Goal: Task Accomplishment & Management: Manage account settings

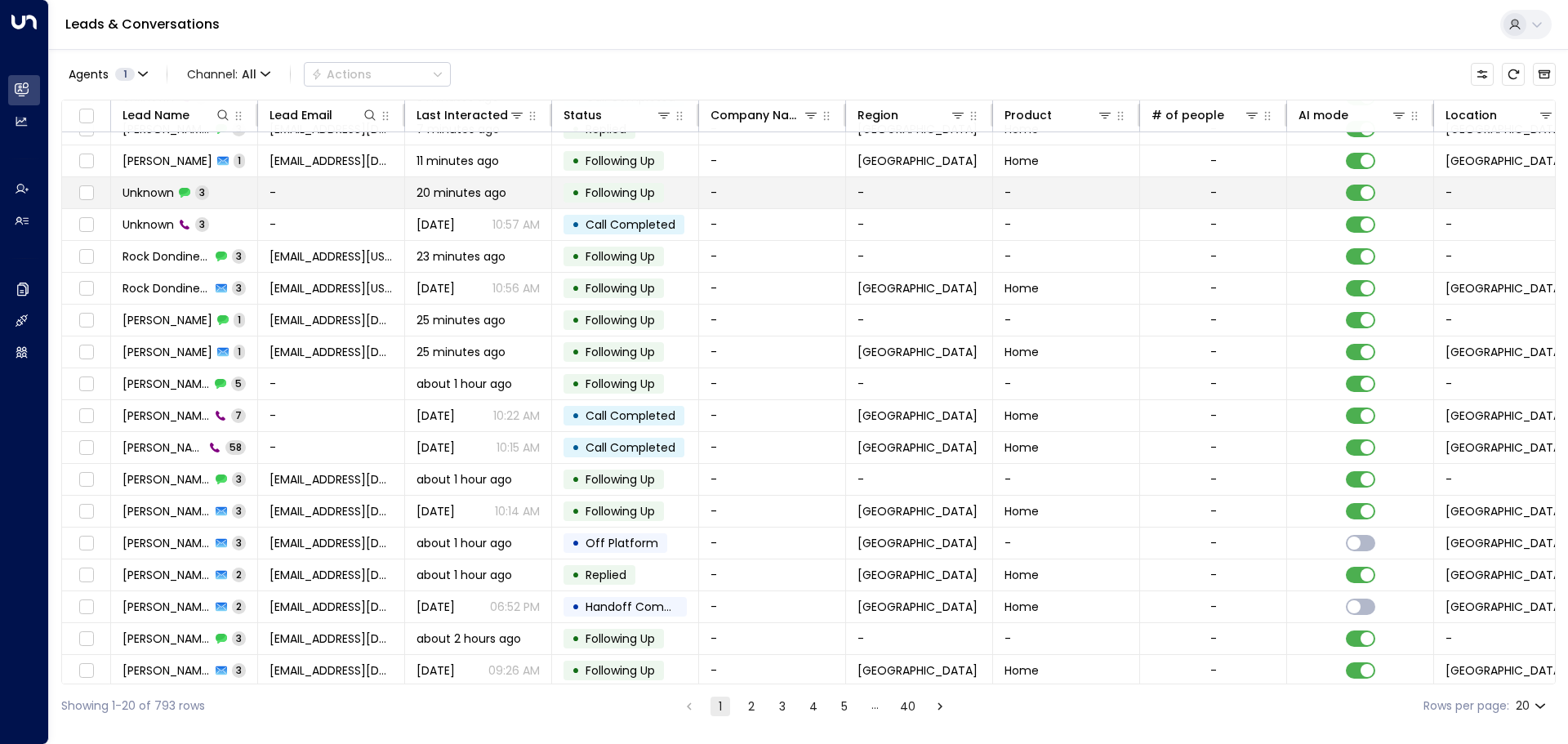
scroll to position [90, 0]
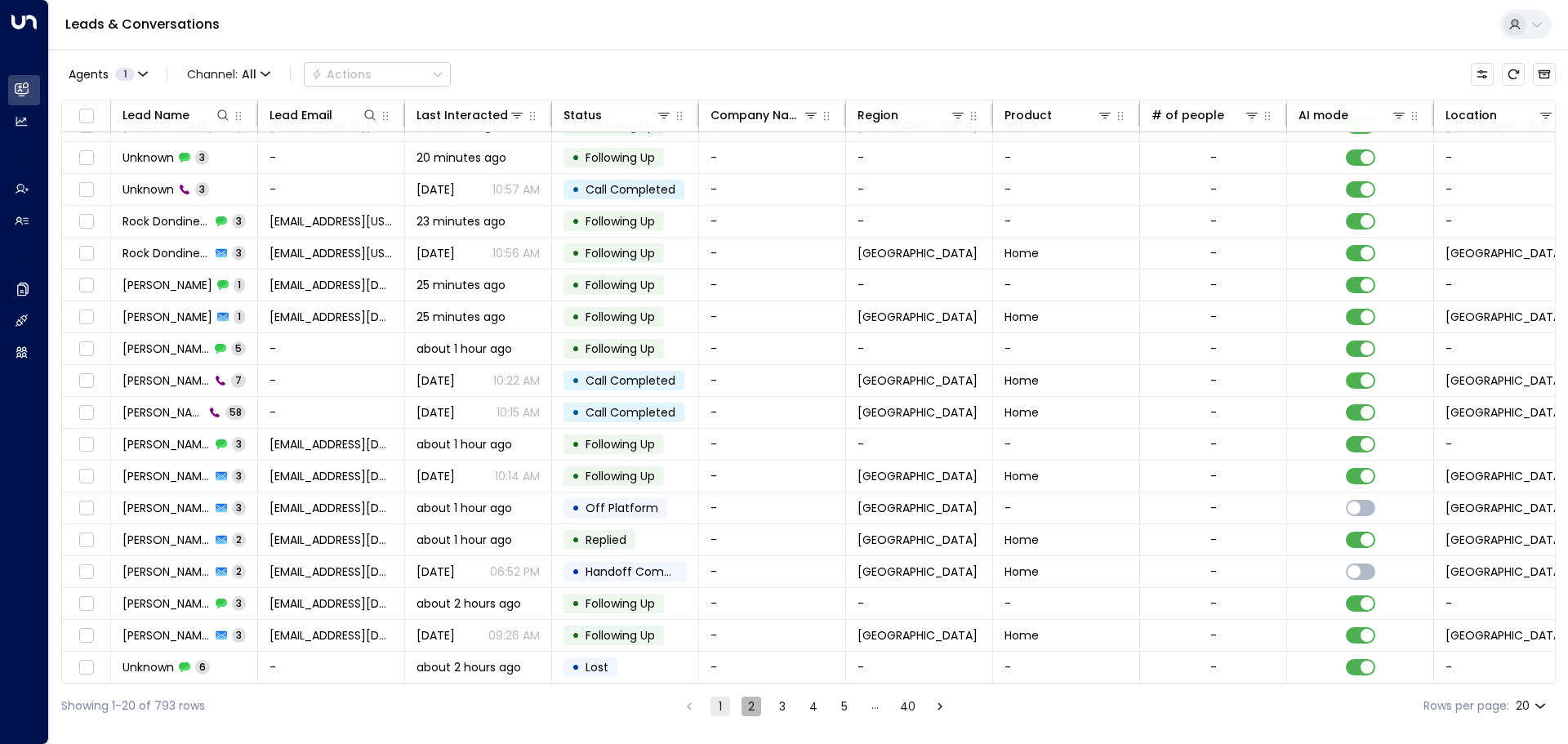
drag, startPoint x: 744, startPoint y: 703, endPoint x: 701, endPoint y: 679, distance: 49.2
click at [745, 702] on button "2" at bounding box center [751, 705] width 20 height 20
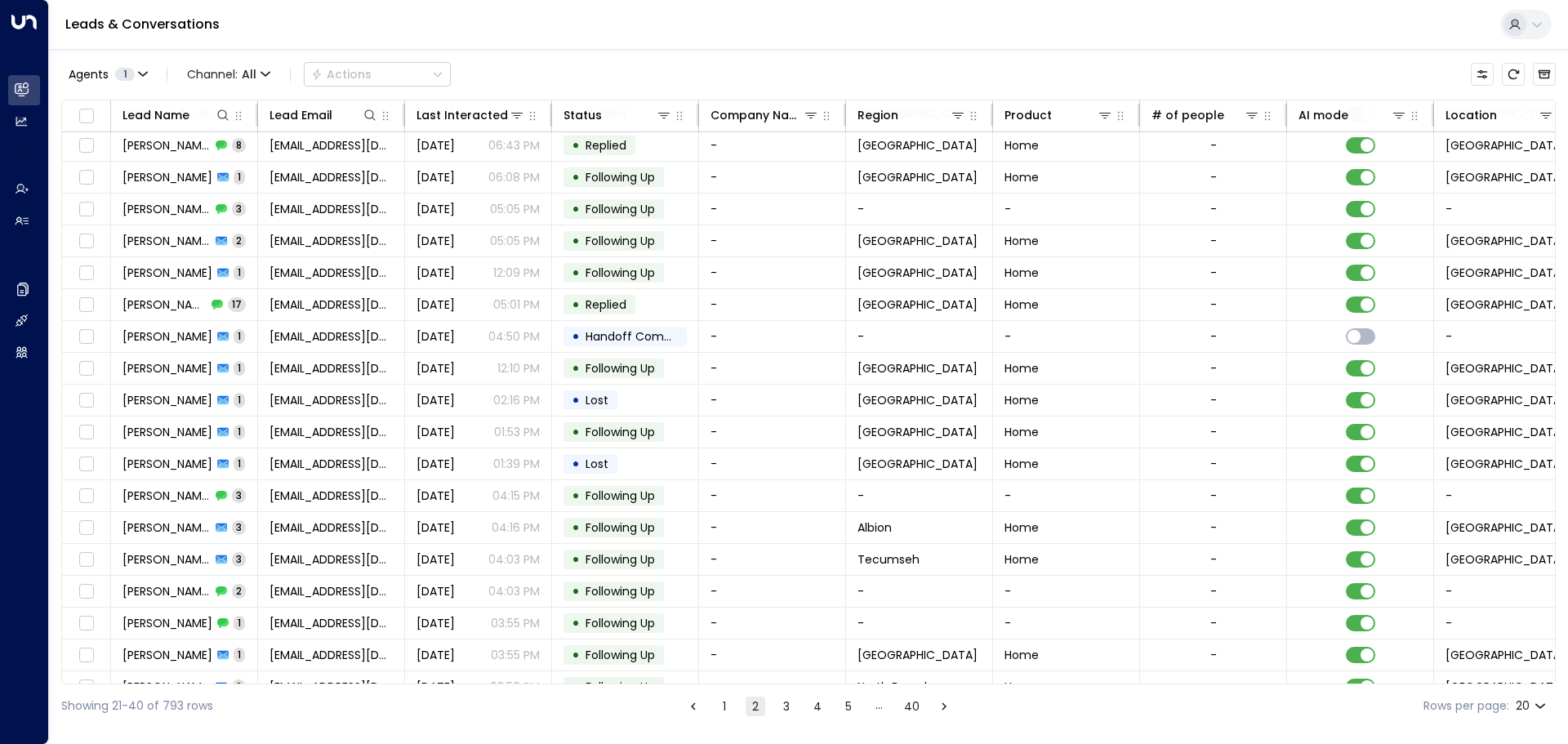
scroll to position [90, 0]
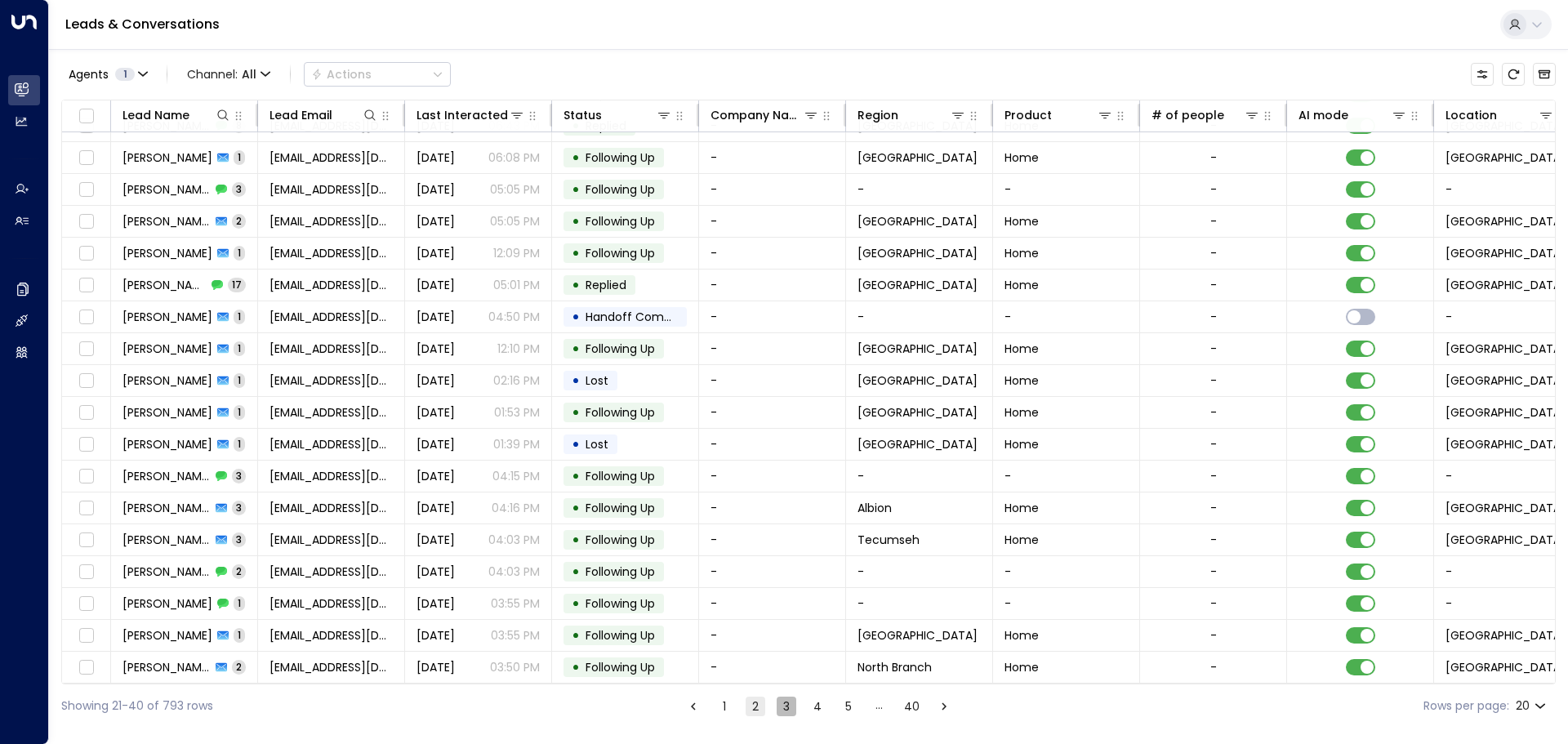
drag, startPoint x: 778, startPoint y: 708, endPoint x: 758, endPoint y: 708, distance: 20.0
click at [780, 706] on button "3" at bounding box center [786, 705] width 20 height 20
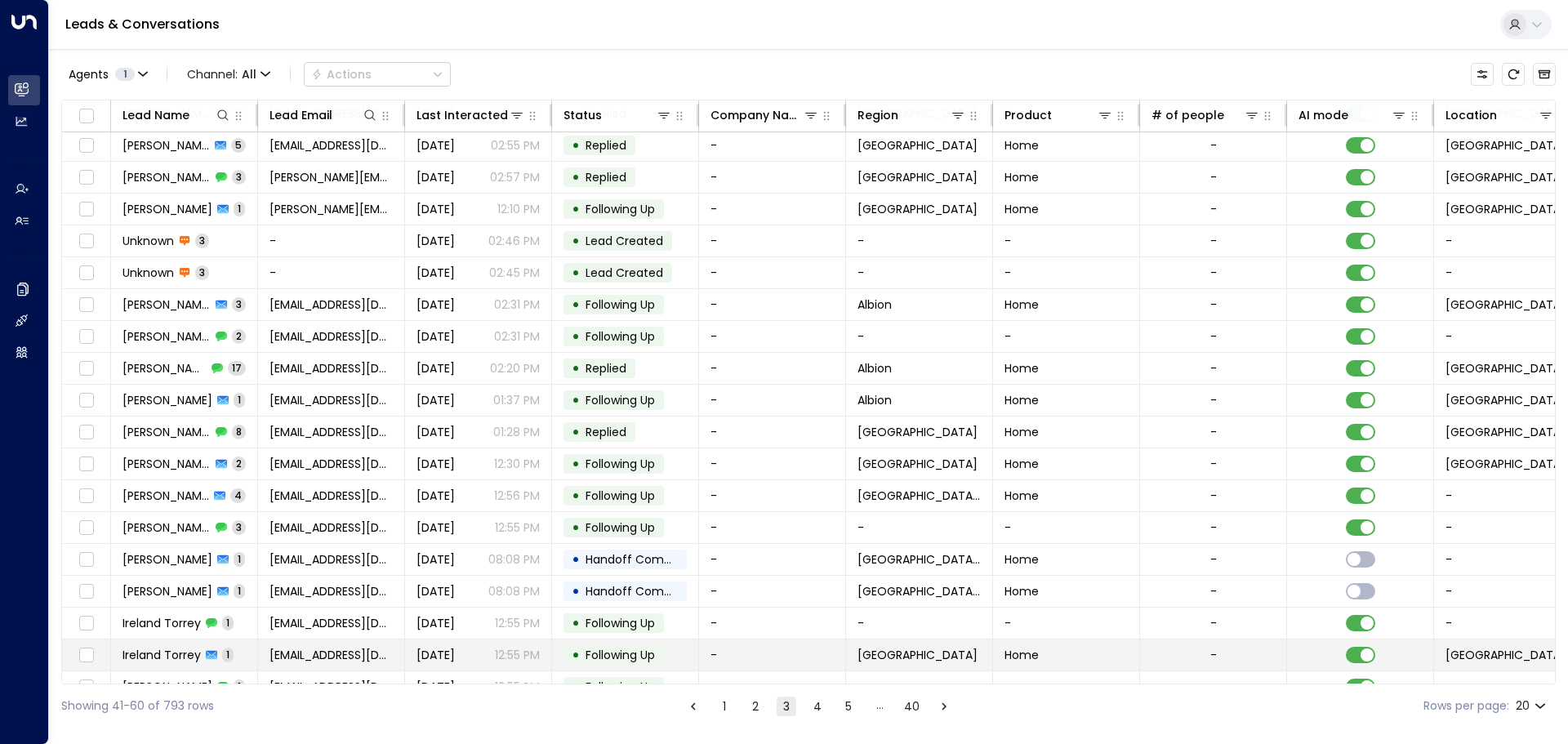
scroll to position [90, 0]
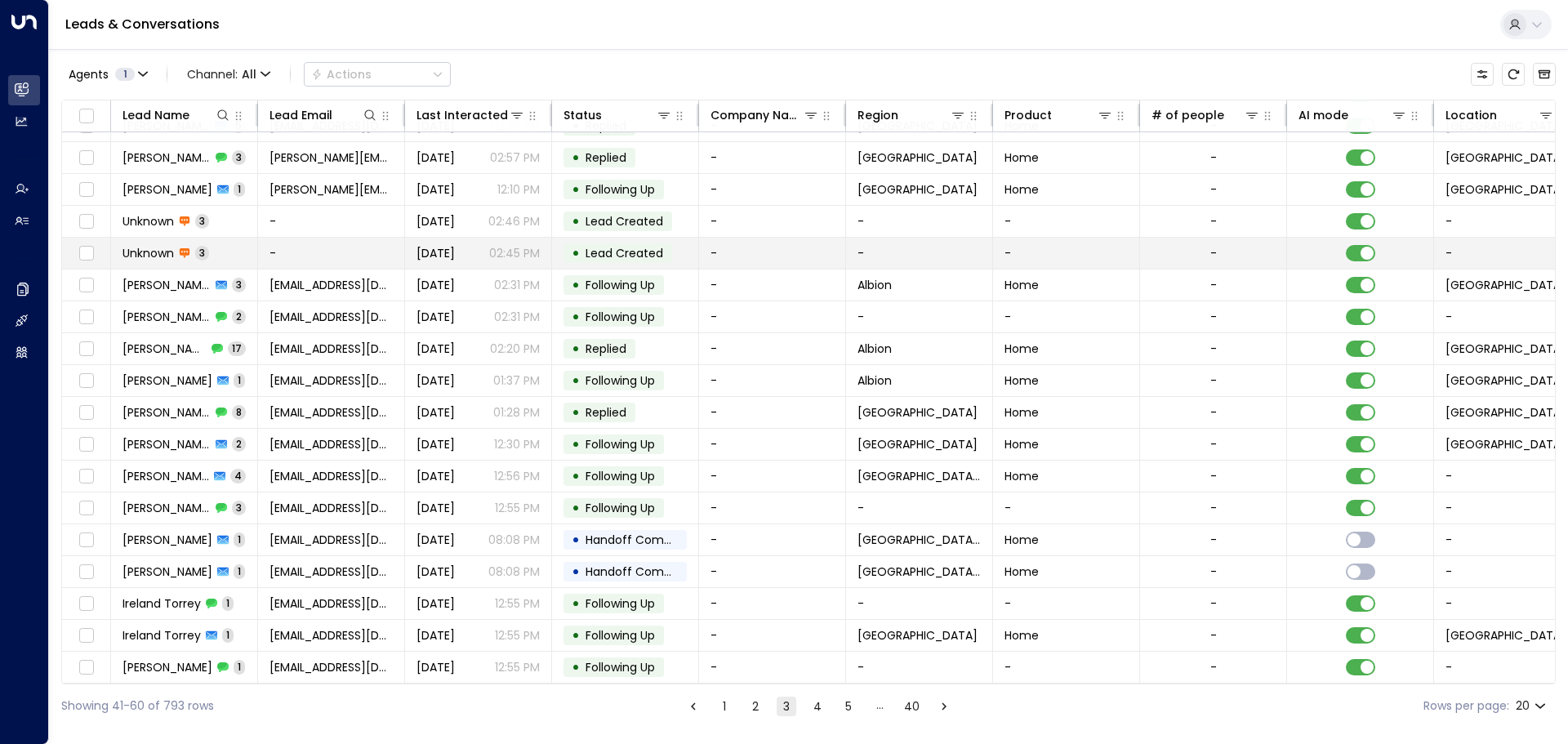
click at [229, 244] on td "Unknown 3" at bounding box center [184, 253] width 147 height 31
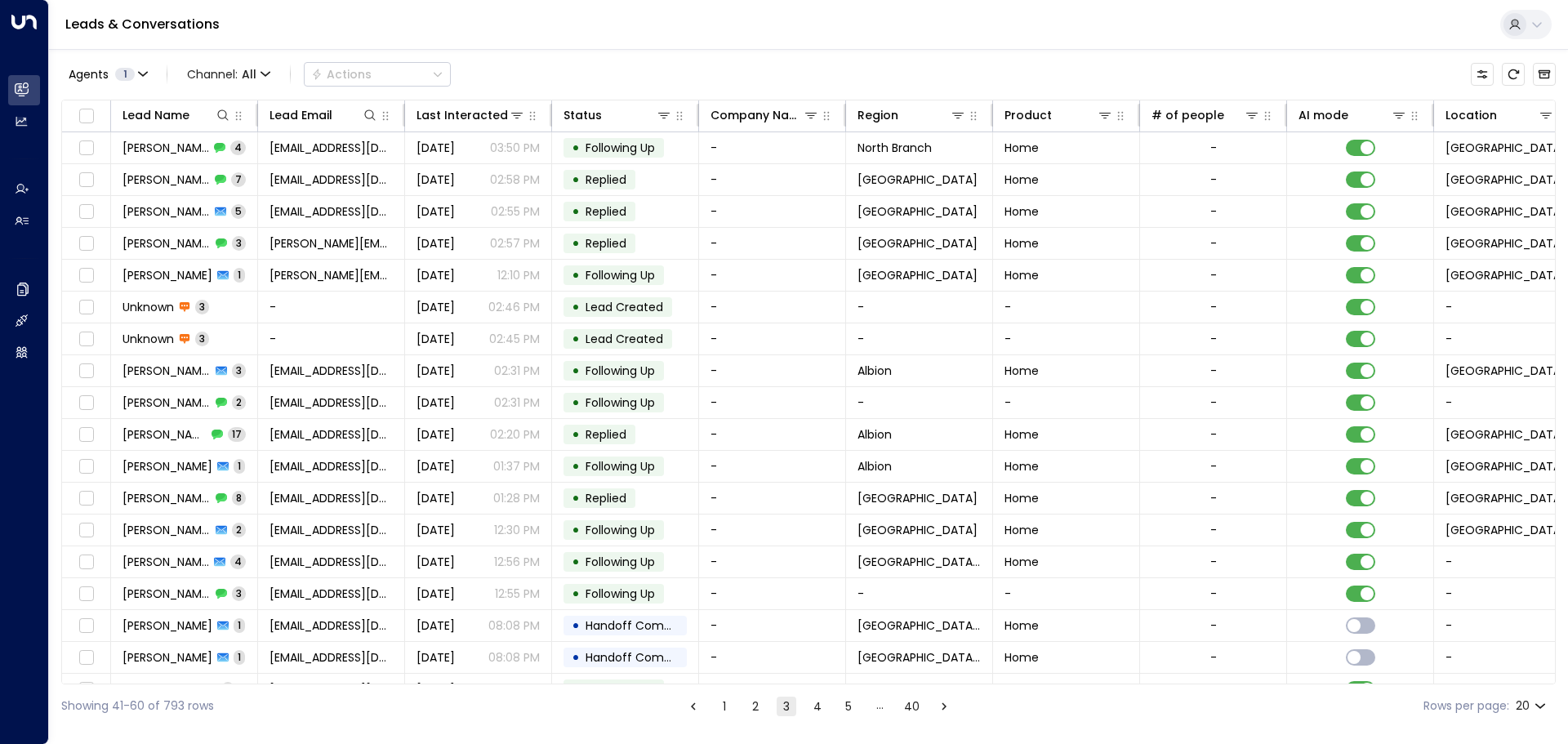
click at [820, 704] on button "4" at bounding box center [818, 705] width 20 height 20
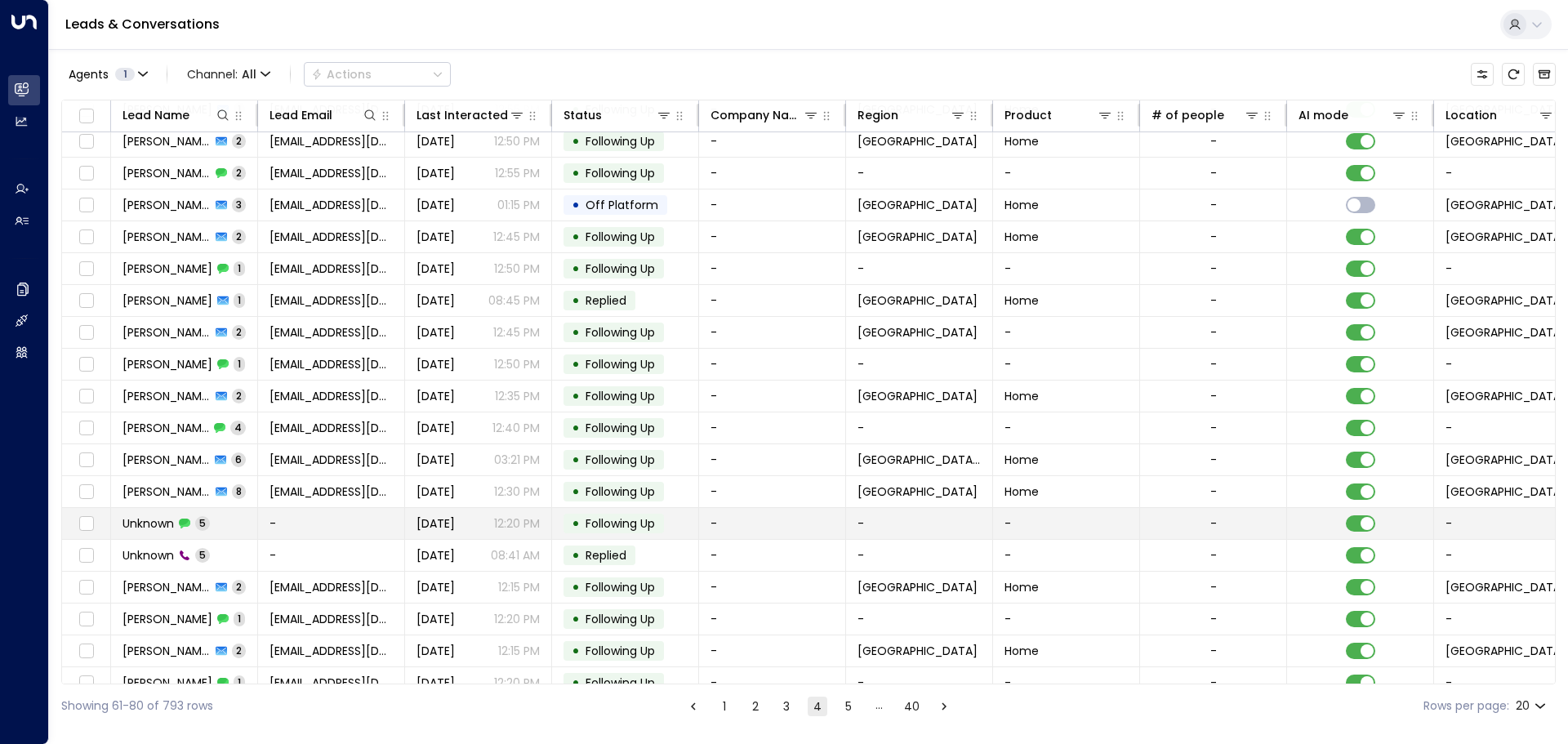
scroll to position [90, 0]
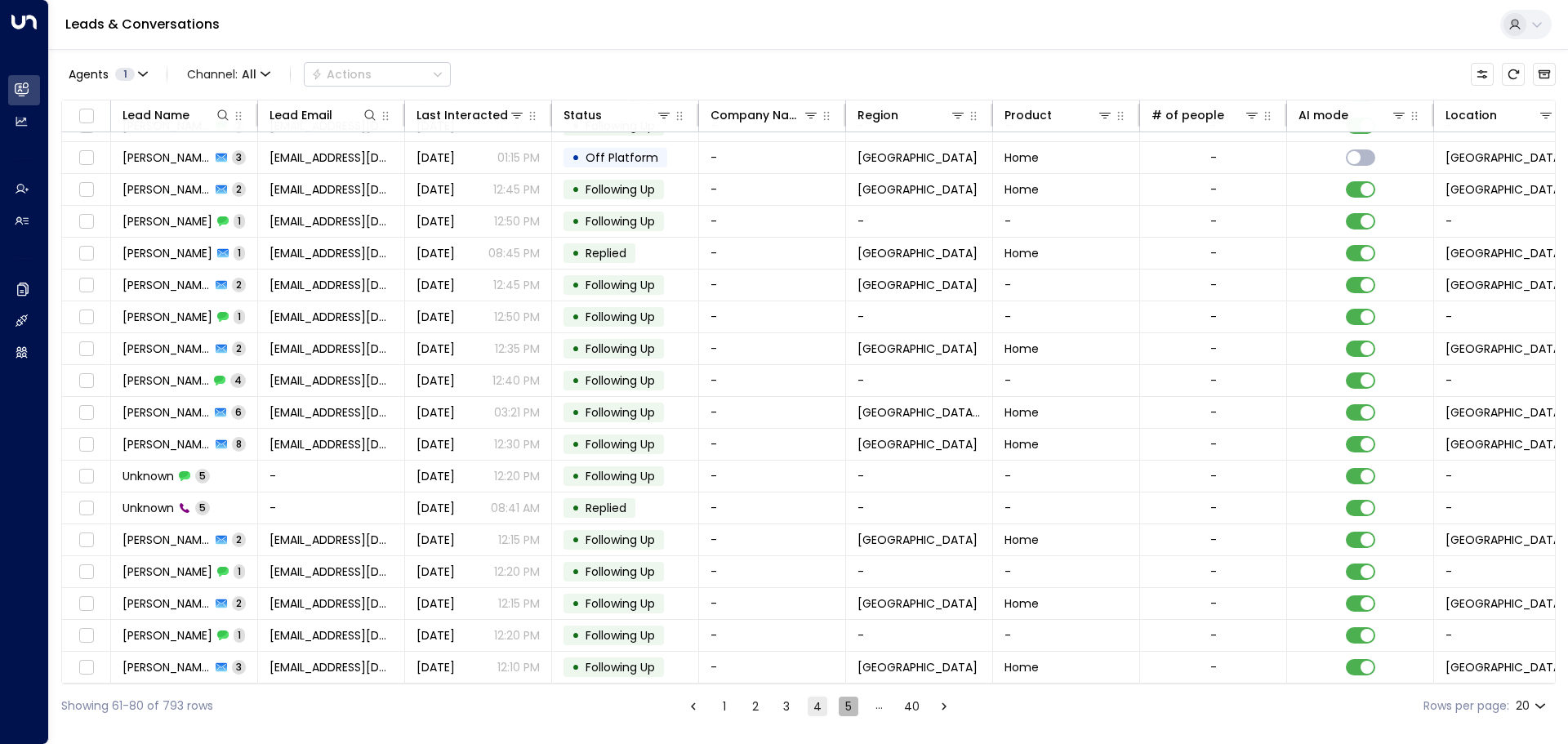
click at [845, 704] on button "5" at bounding box center [849, 705] width 20 height 20
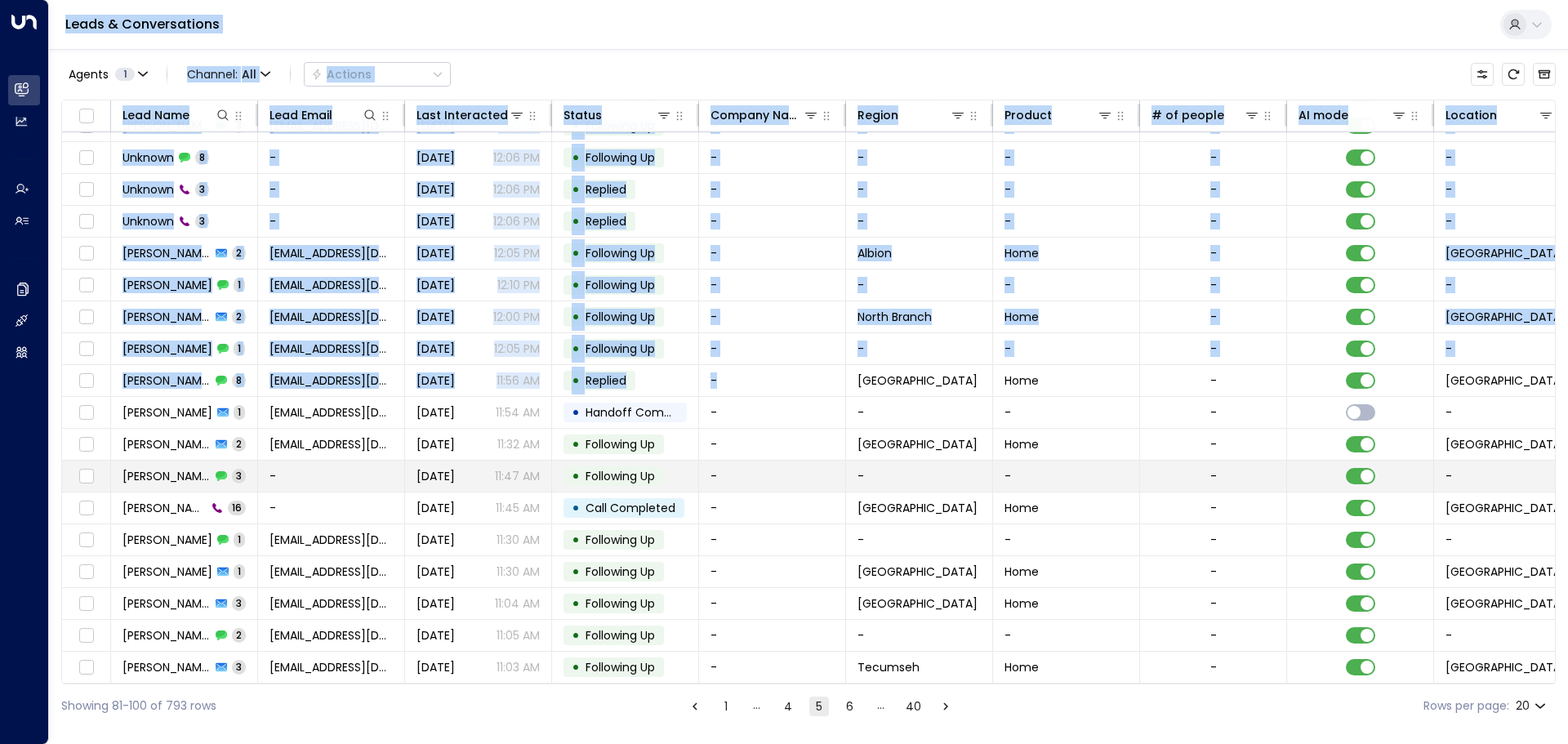
scroll to position [90, 0]
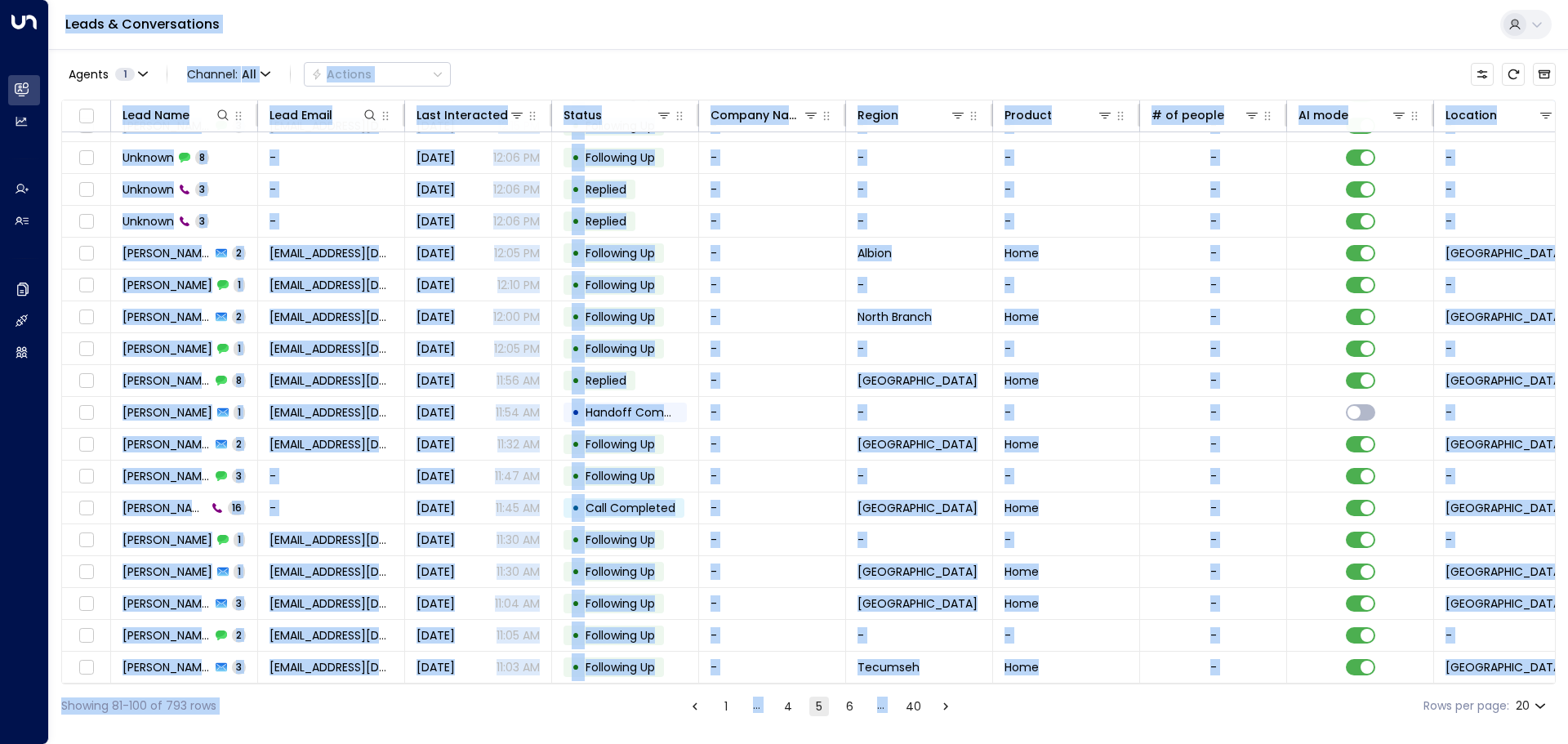
drag, startPoint x: 149, startPoint y: 30, endPoint x: 1184, endPoint y: 716, distance: 1241.7
click at [1184, 716] on div "Leads & Conversations Agents 1 Channel: All Actions Lead Name Lead Email Last I…" at bounding box center [808, 364] width 1519 height 728
click at [1184, 716] on div "Showing 81-100 of 793 rows 1 … 4 5 6 … 40 Rows per page: 20 **" at bounding box center [808, 705] width 1495 height 43
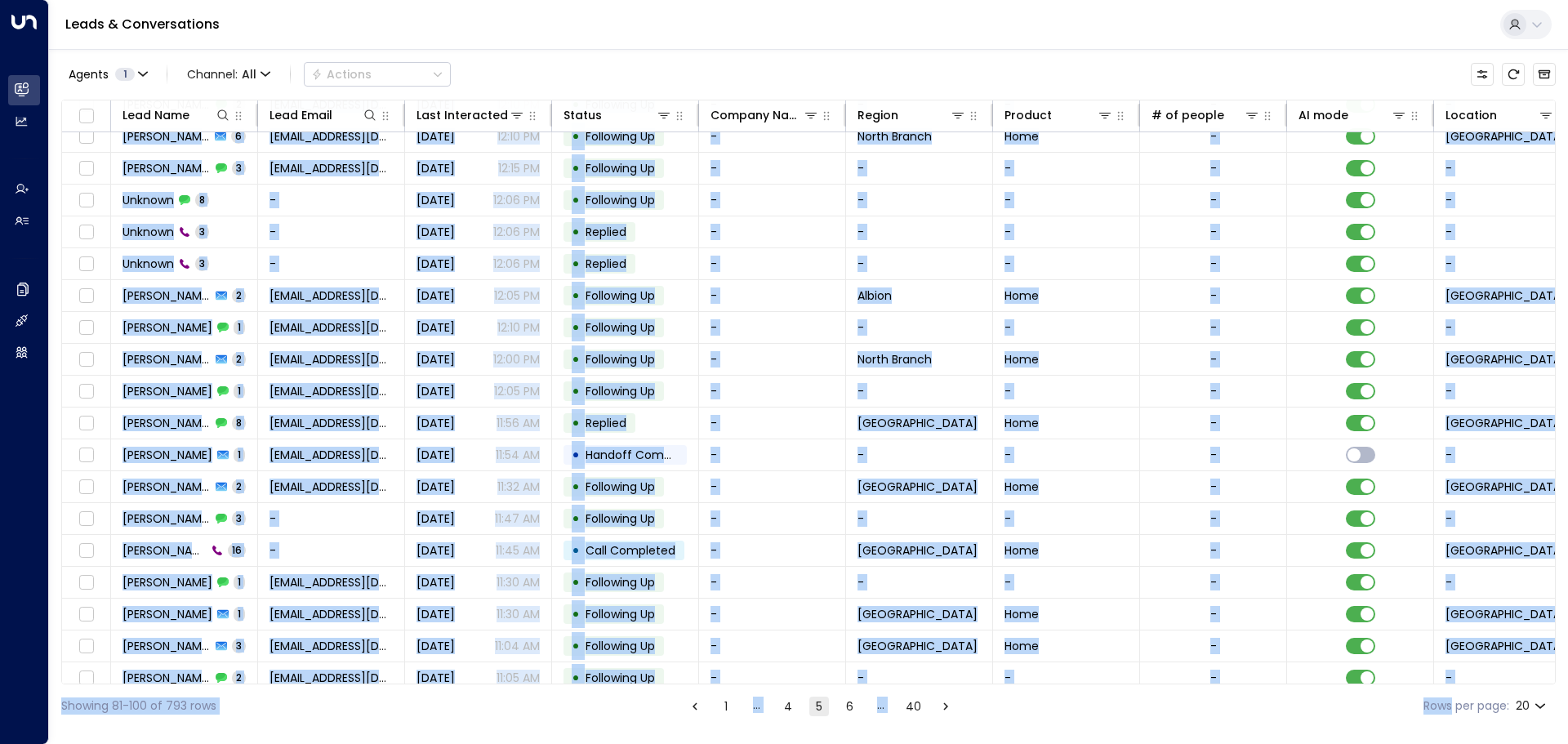
scroll to position [0, 0]
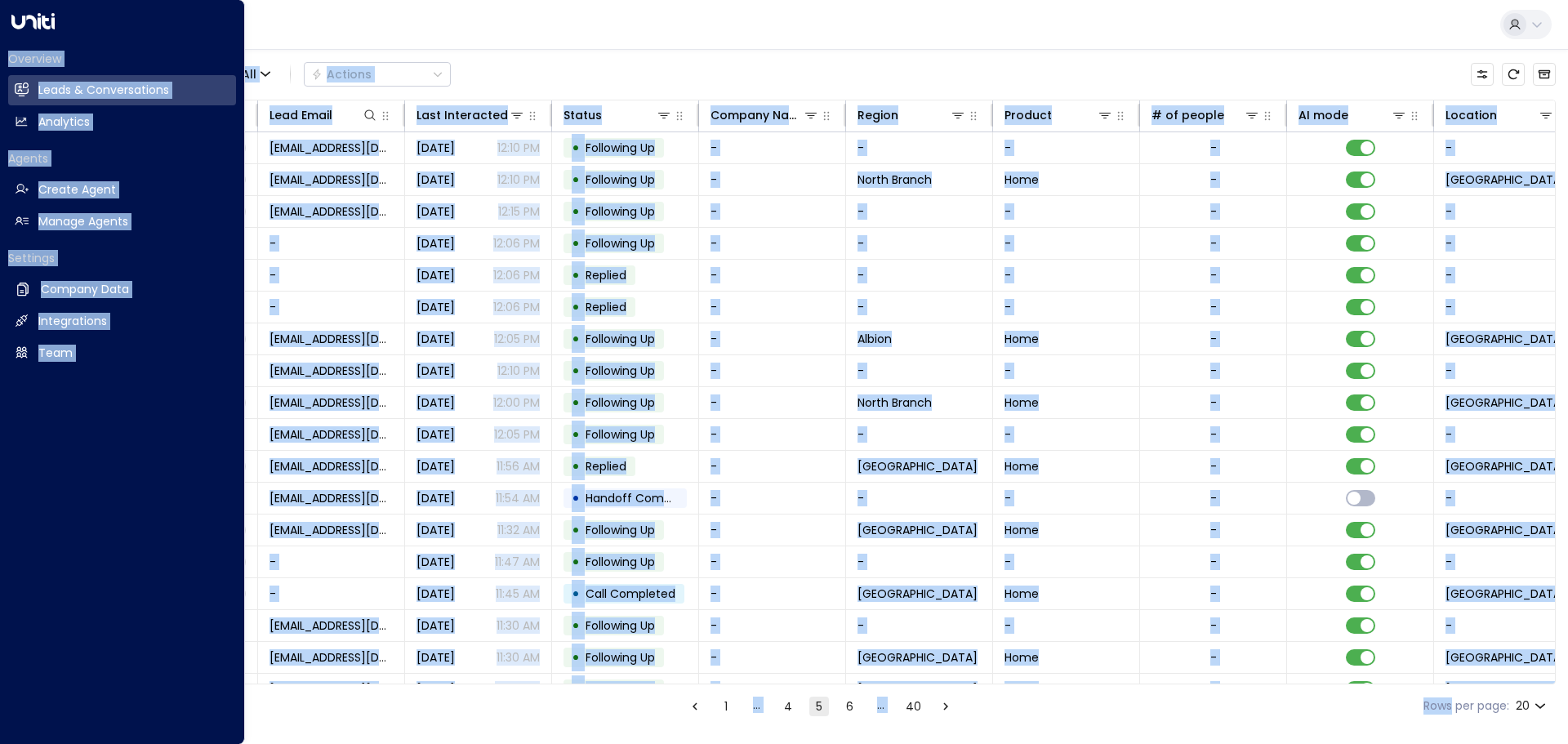
drag, startPoint x: 1184, startPoint y: 716, endPoint x: 55, endPoint y: 24, distance: 1324.2
click at [48, 28] on div "Overview Leads & Conversations Leads & Conversations Analytics Analytics Agents…" at bounding box center [784, 364] width 1568 height 728
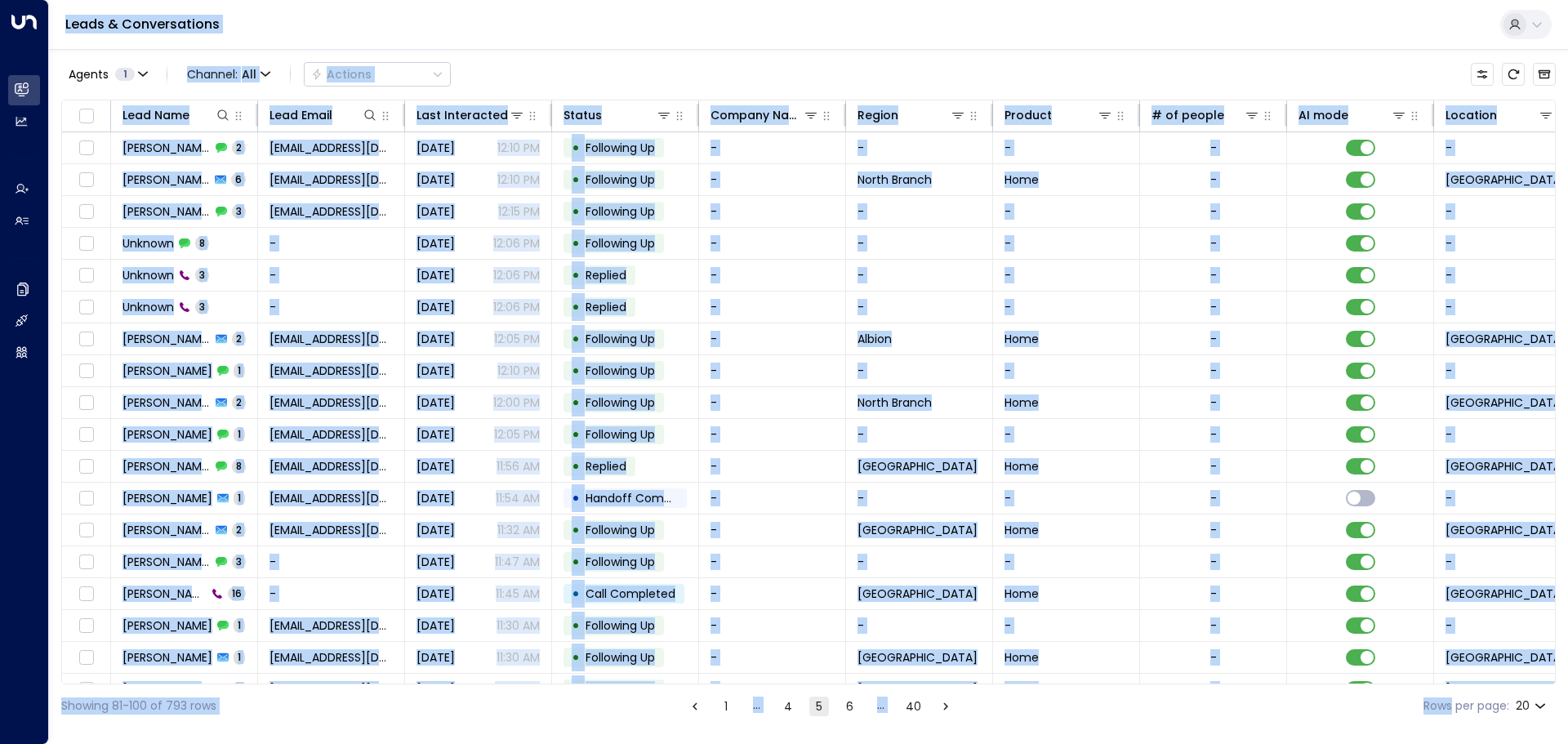
click at [426, 27] on div "Leads & Conversations" at bounding box center [808, 25] width 1519 height 50
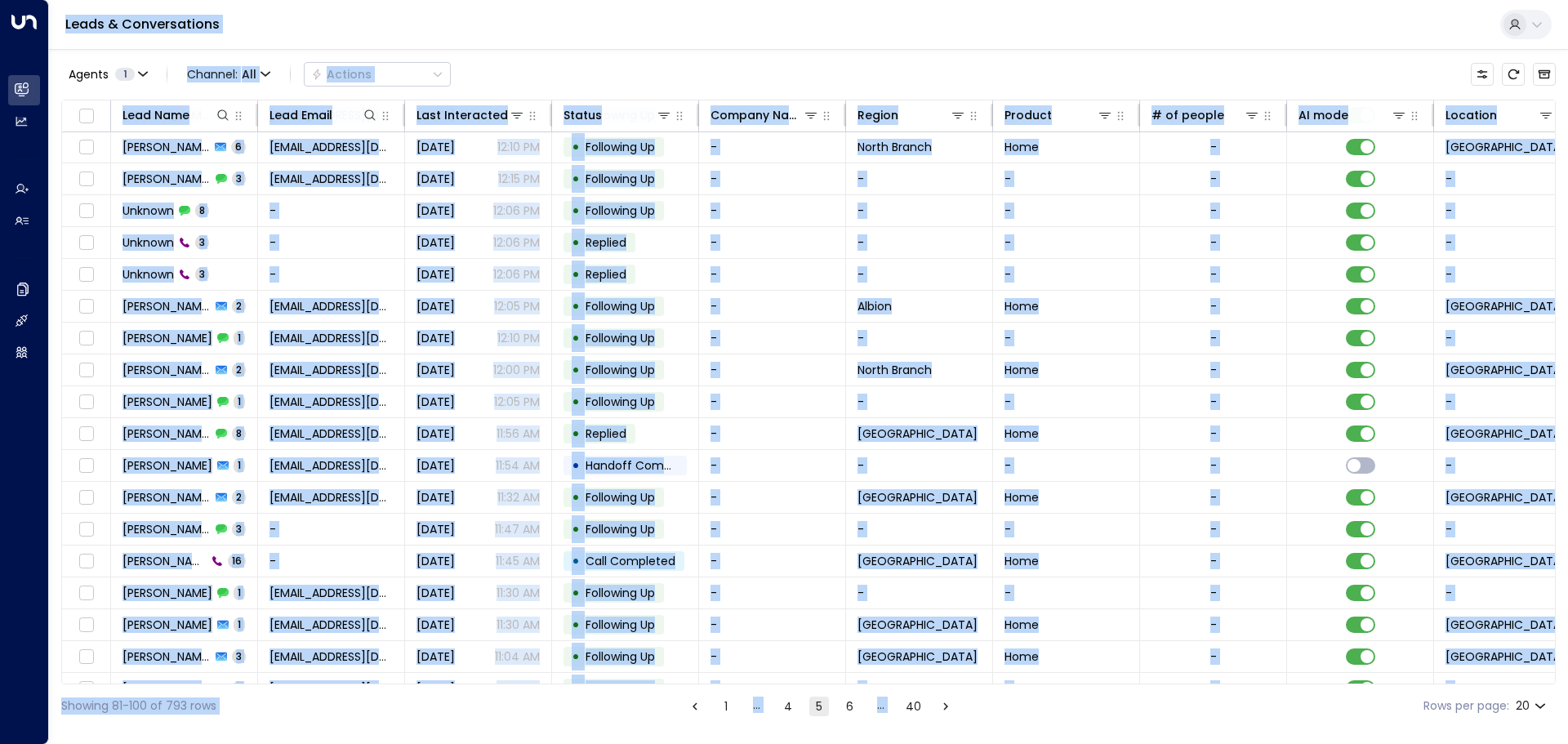
scroll to position [82, 0]
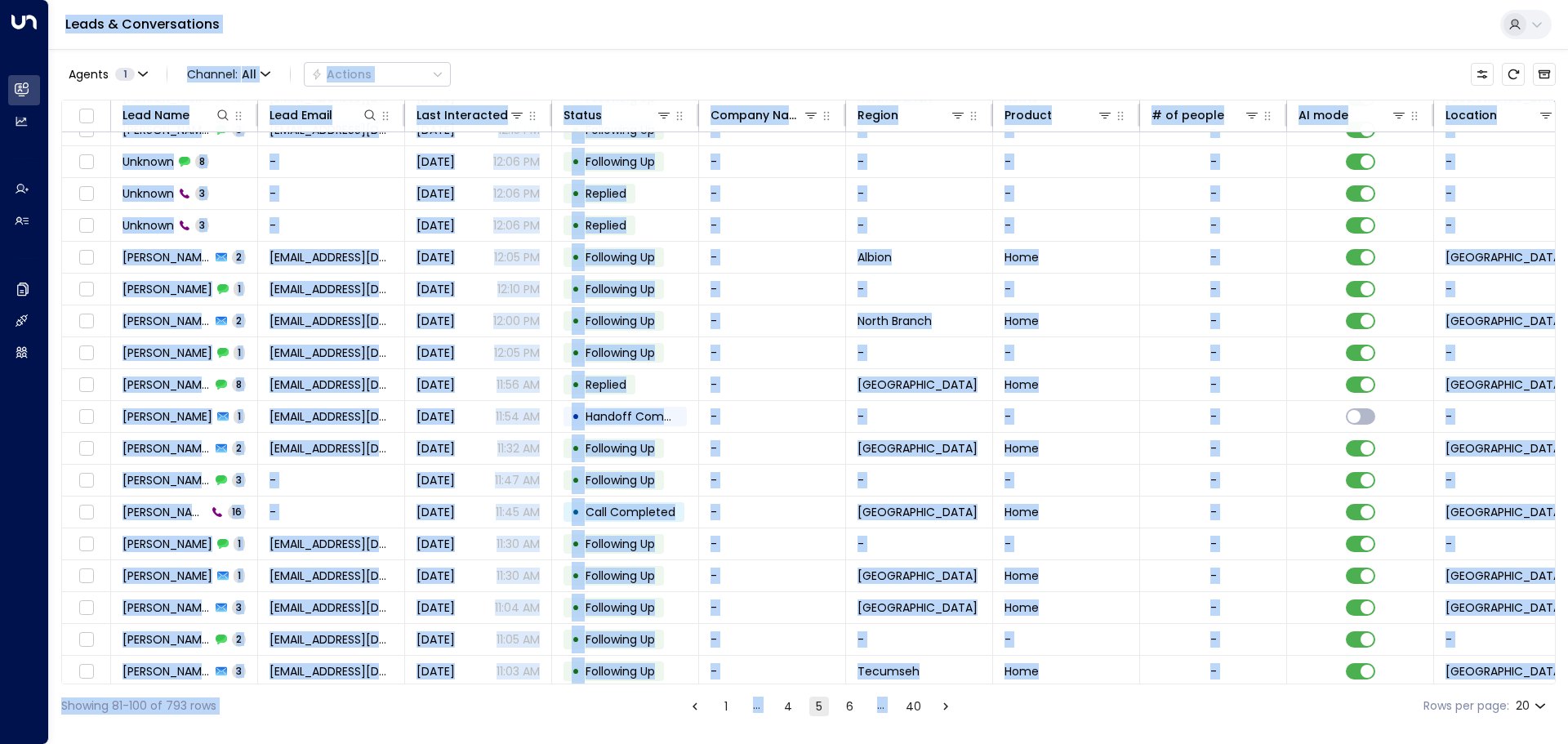
drag, startPoint x: 62, startPoint y: 16, endPoint x: 1174, endPoint y: 782, distance: 1350.3
click at [1174, 728] on html "Overview Leads & Conversations Leads & Conversations Analytics Analytics Agents…" at bounding box center [784, 364] width 1568 height 728
click at [291, 19] on div "Leads & Conversations" at bounding box center [808, 25] width 1519 height 50
drag, startPoint x: 63, startPoint y: 33, endPoint x: 1233, endPoint y: 737, distance: 1365.5
click at [1233, 728] on html "Overview Leads & Conversations Leads & Conversations Analytics Analytics Agents…" at bounding box center [784, 364] width 1568 height 728
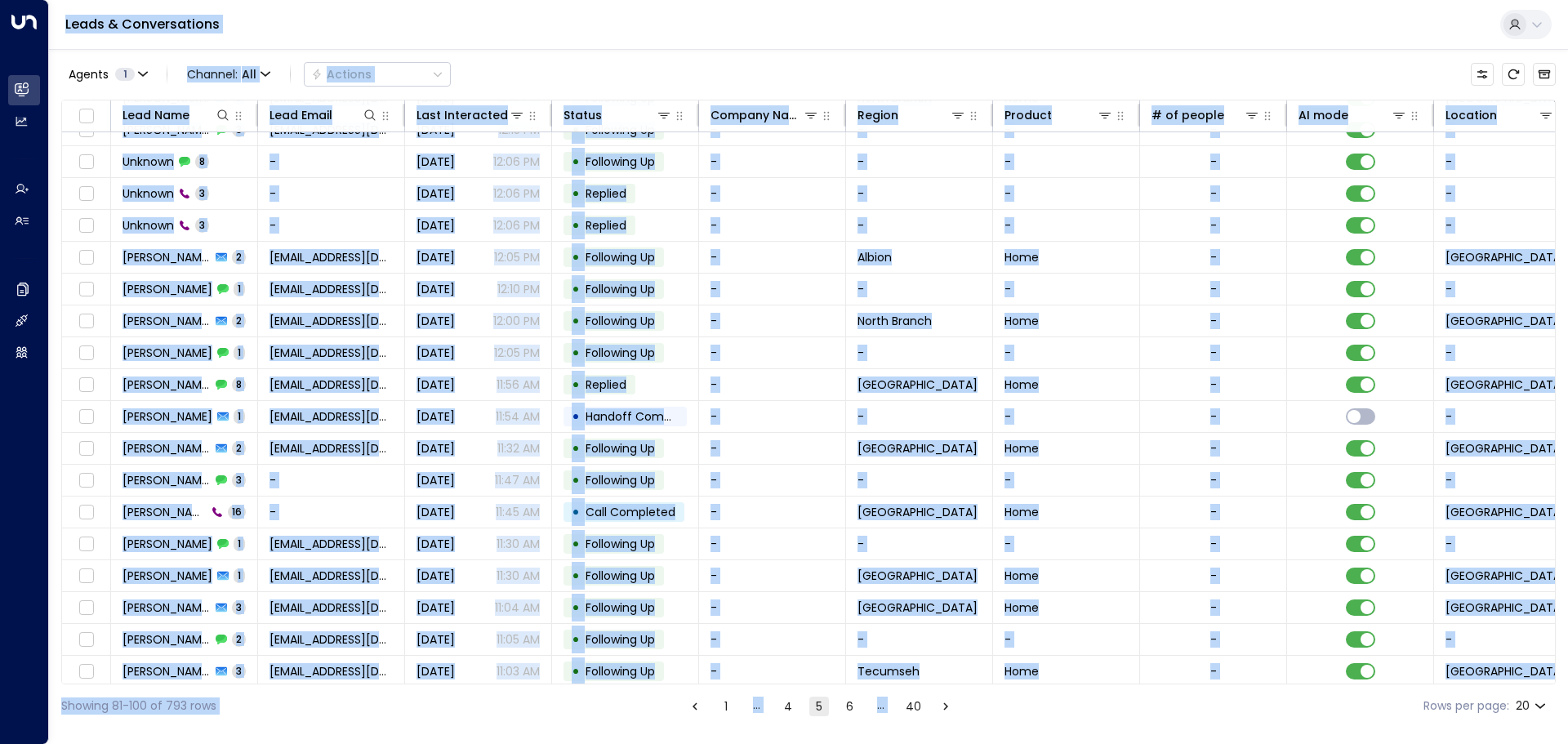
click at [1168, 727] on div "Showing 81-100 of 793 rows 1 … 4 5 6 … 40 Rows per page: 20 **" at bounding box center [808, 705] width 1495 height 43
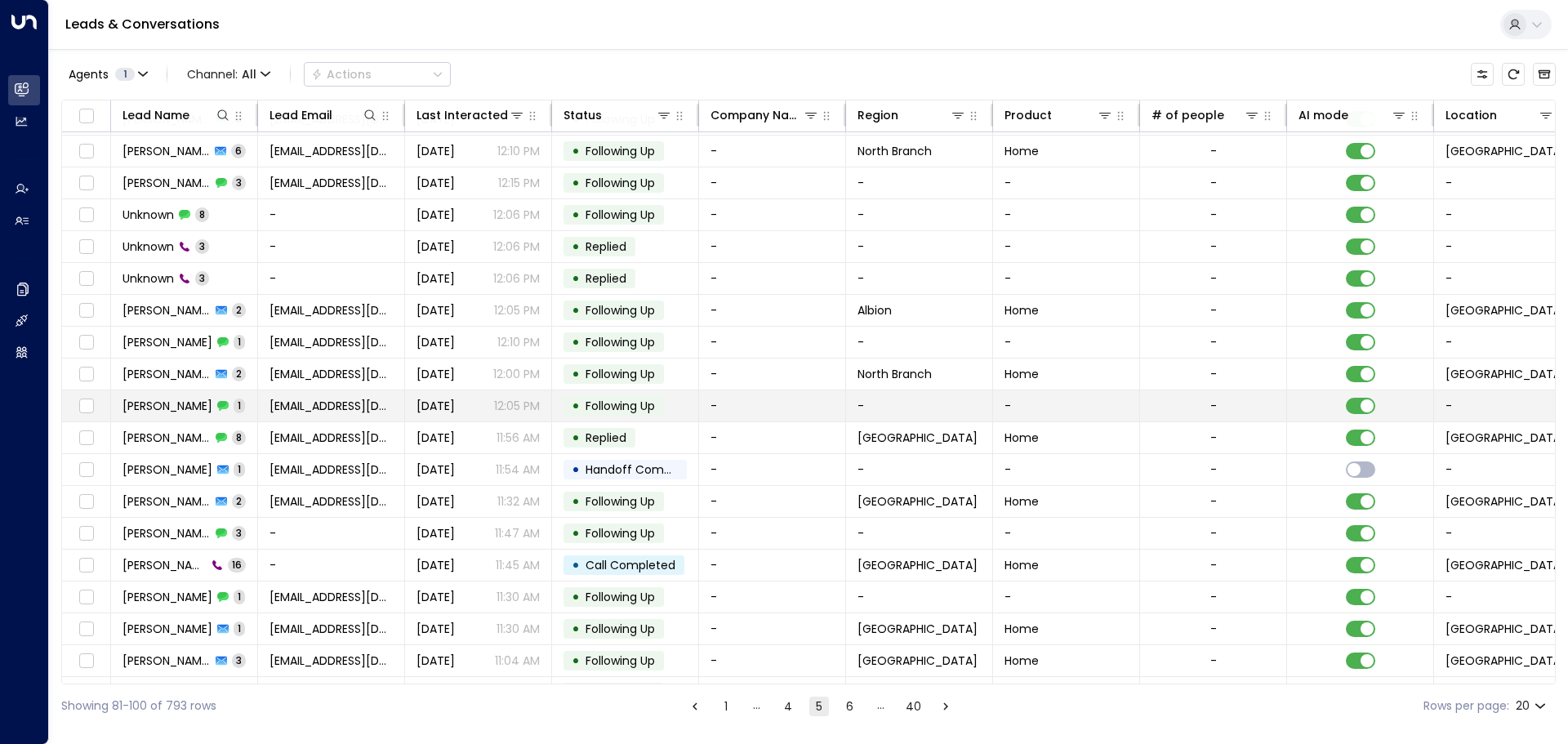
scroll to position [0, 0]
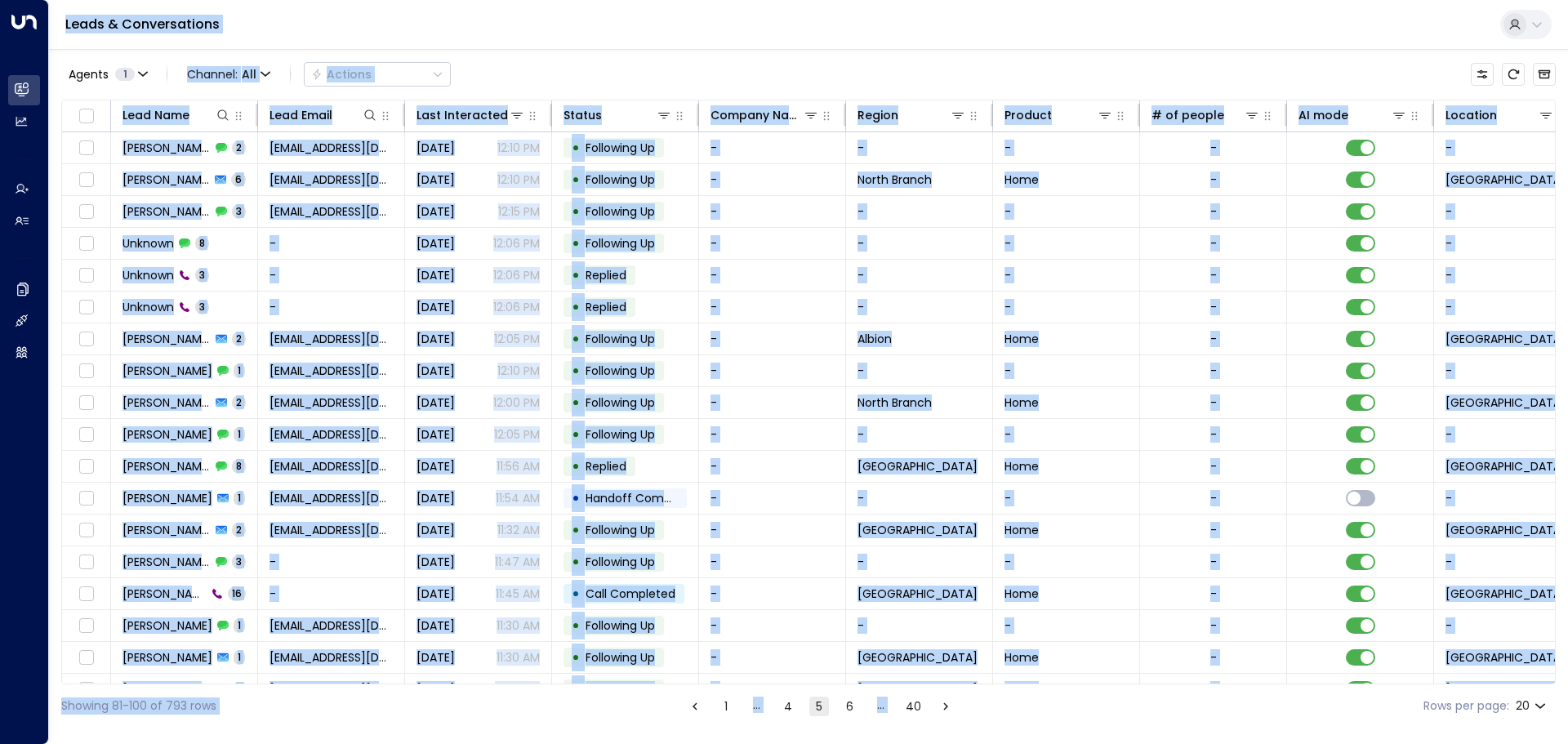
drag, startPoint x: 248, startPoint y: 49, endPoint x: 1129, endPoint y: 761, distance: 1132.7
click at [1129, 728] on html "Overview Leads & Conversations Leads & Conversations Analytics Analytics Agents…" at bounding box center [784, 364] width 1568 height 728
